Goal: Task Accomplishment & Management: Manage account settings

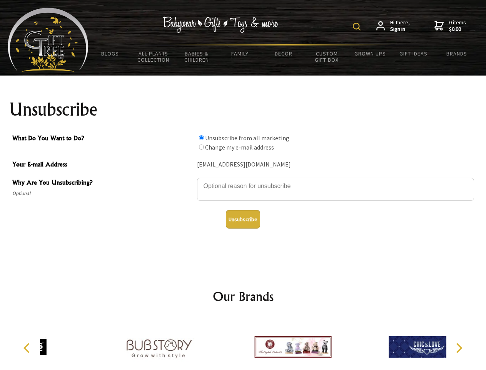
click at [358, 27] on img at bounding box center [357, 27] width 8 height 8
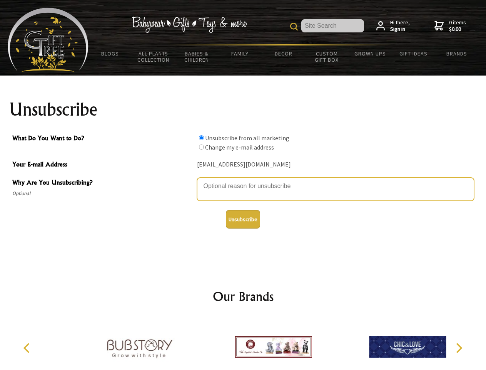
click at [243, 180] on textarea "Why Are You Unsubscribing?" at bounding box center [335, 188] width 277 height 23
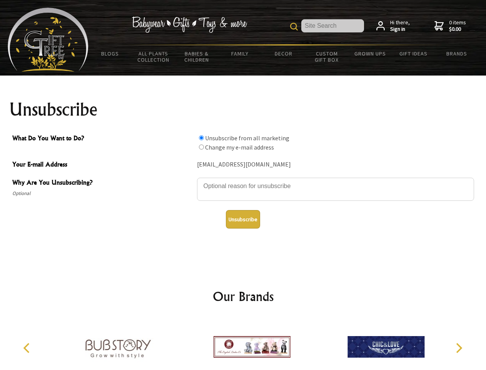
click at [201, 137] on input "What Do You Want to Do?" at bounding box center [201, 137] width 5 height 5
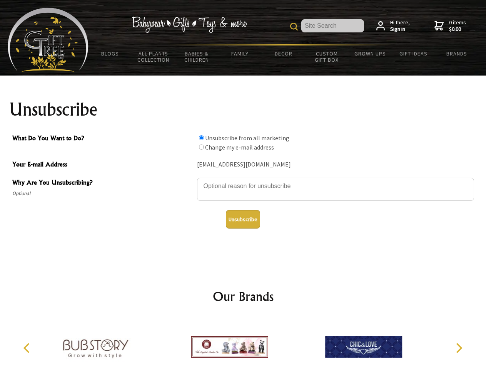
click at [201, 147] on input "What Do You Want to Do?" at bounding box center [201, 146] width 5 height 5
radio input "true"
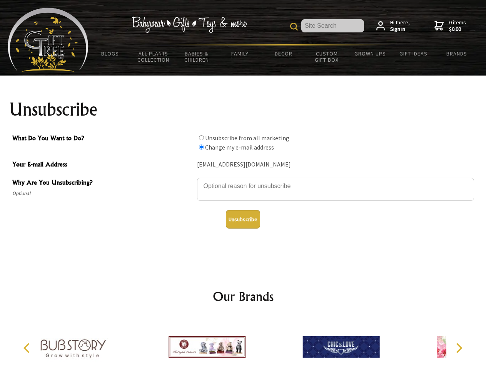
click at [243, 219] on button "Unsubscribe" at bounding box center [243, 219] width 34 height 18
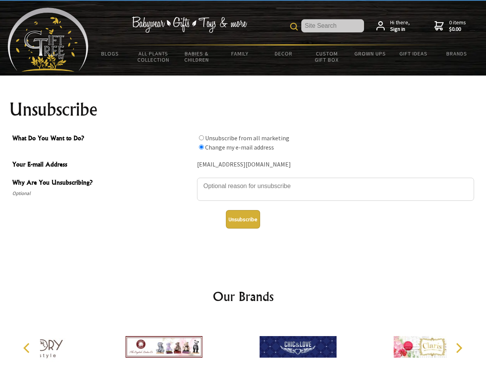
click at [243, 343] on div at bounding box center [298, 348] width 134 height 60
click at [28, 348] on icon "Previous" at bounding box center [27, 348] width 10 height 10
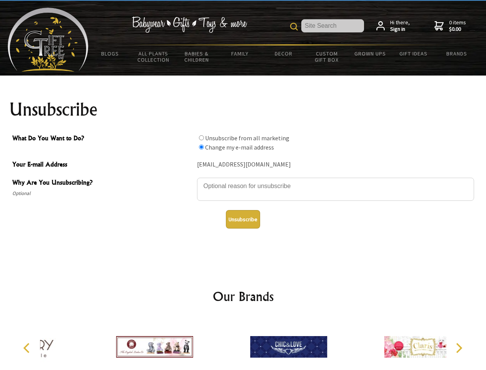
click at [459, 348] on icon "Next" at bounding box center [459, 348] width 10 height 10
